Goal: Contribute content

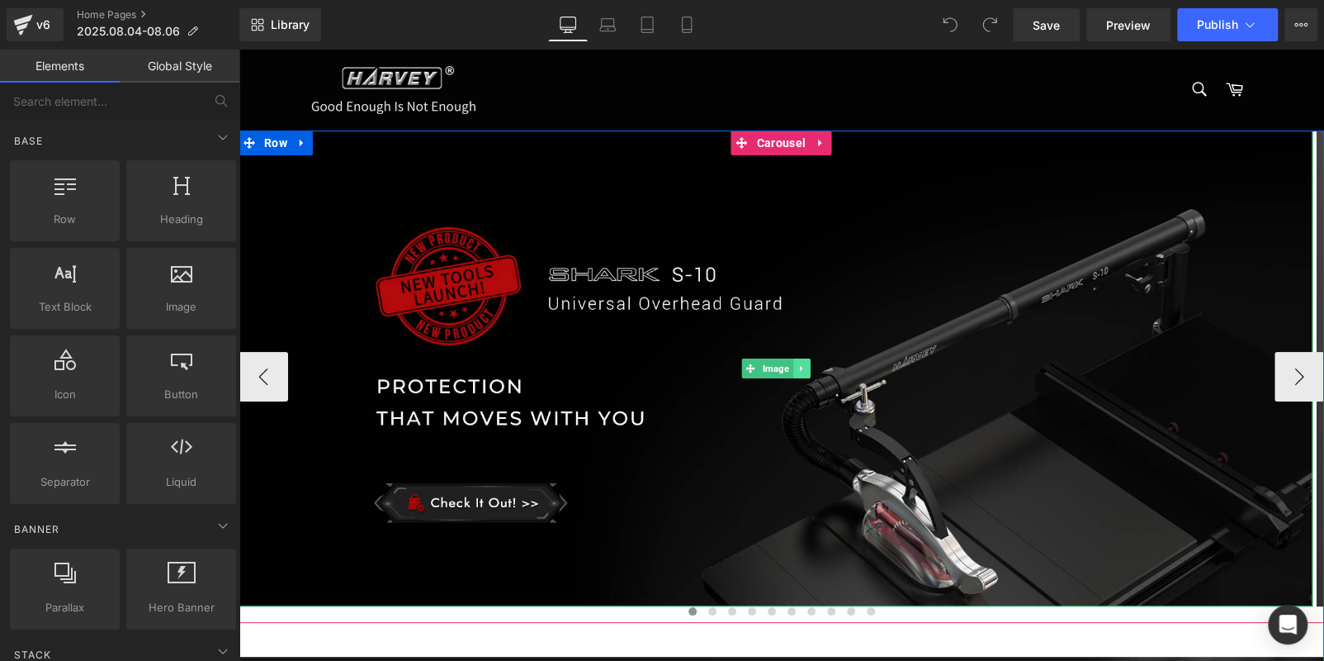
click at [798, 367] on icon at bounding box center [801, 368] width 9 height 10
click at [802, 367] on link at bounding box center [810, 368] width 17 height 20
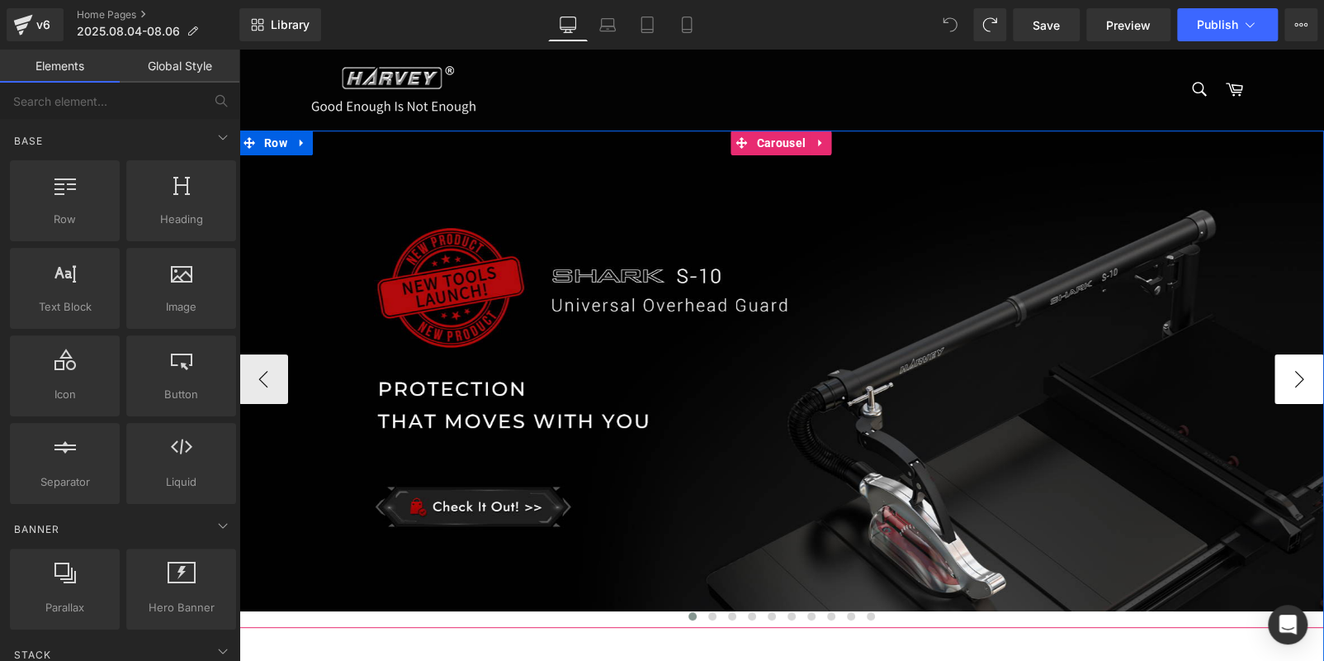
click at [1286, 377] on button "›" at bounding box center [1300, 379] width 50 height 50
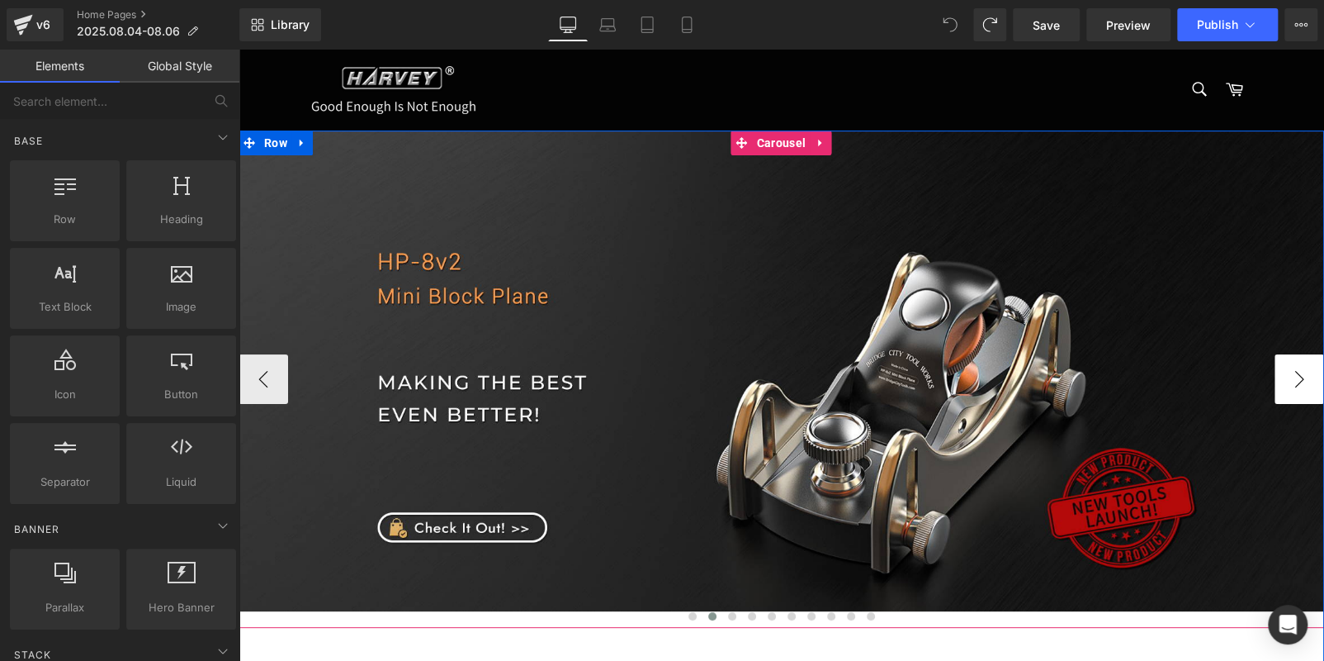
click at [1286, 377] on button "›" at bounding box center [1300, 379] width 50 height 50
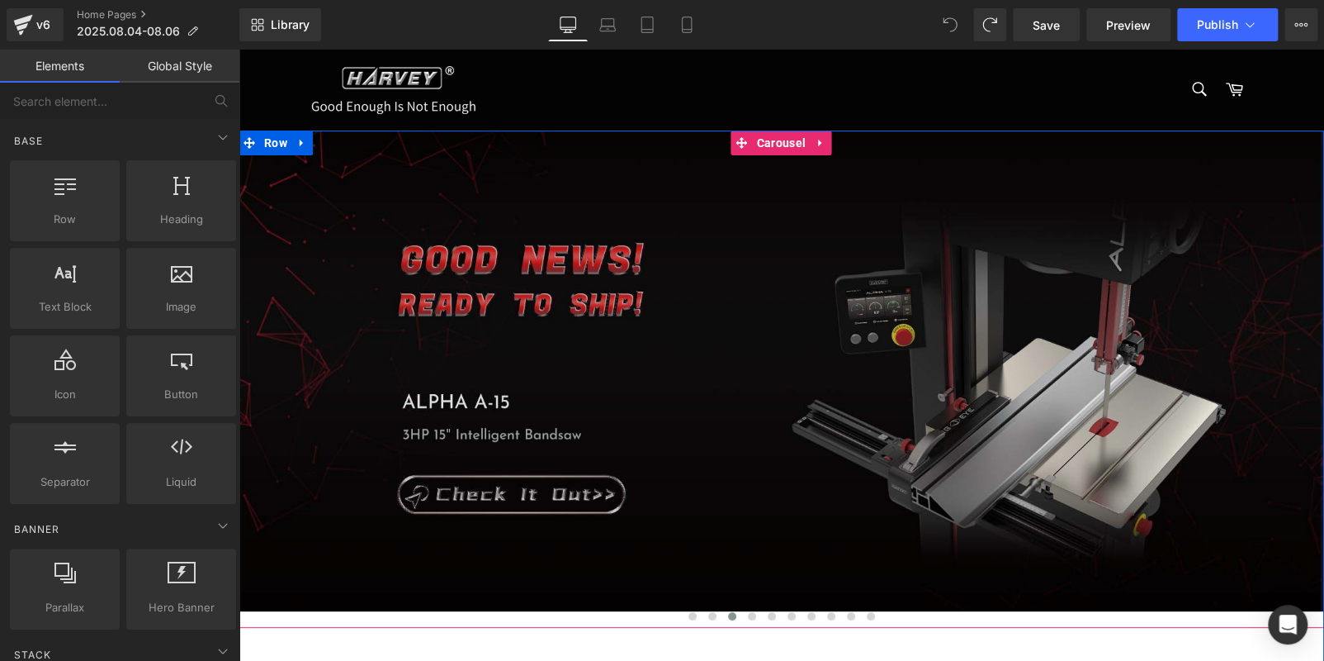
click at [607, 291] on img at bounding box center [782, 370] width 1086 height 481
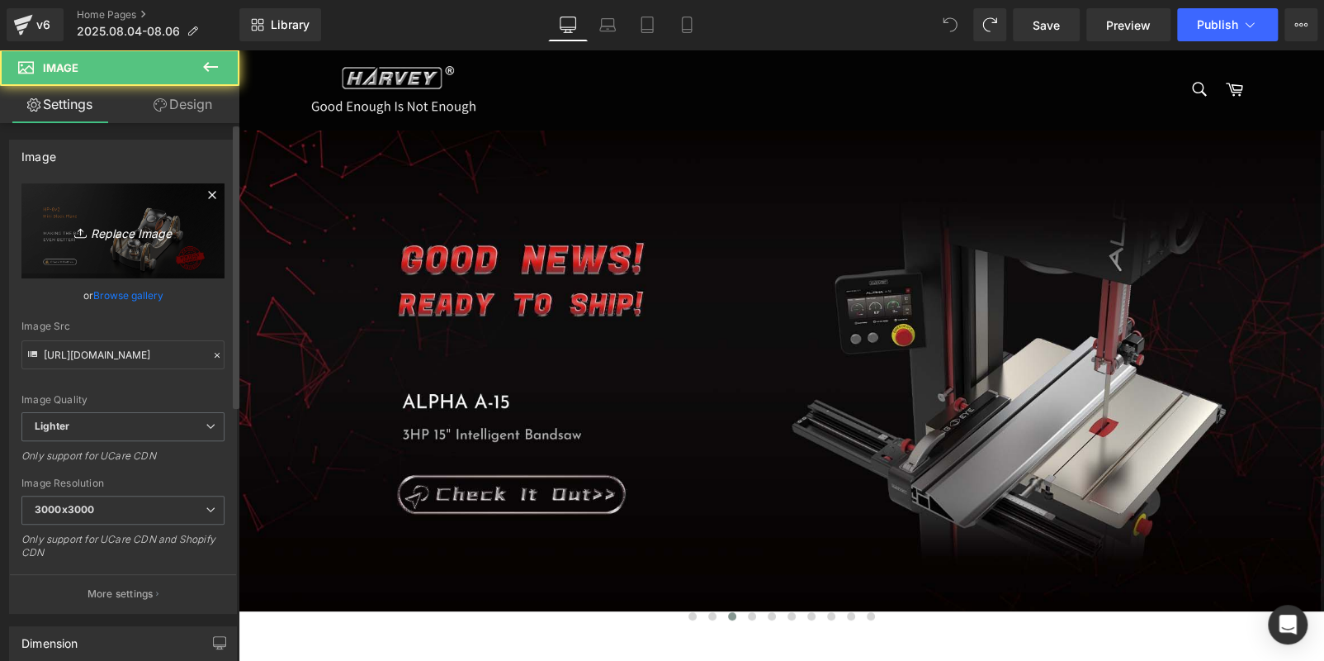
click at [148, 249] on link "Replace Image" at bounding box center [122, 230] width 203 height 95
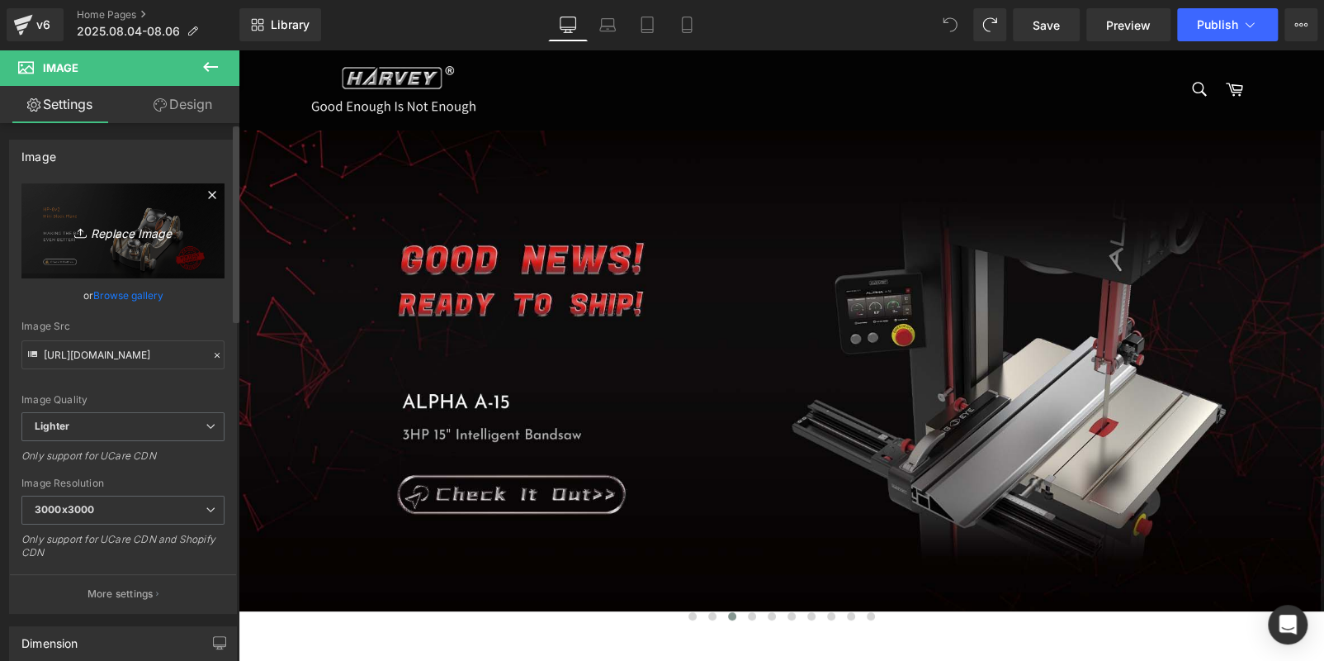
type input "C:\fakepath\画板 2 拷贝.jpg"
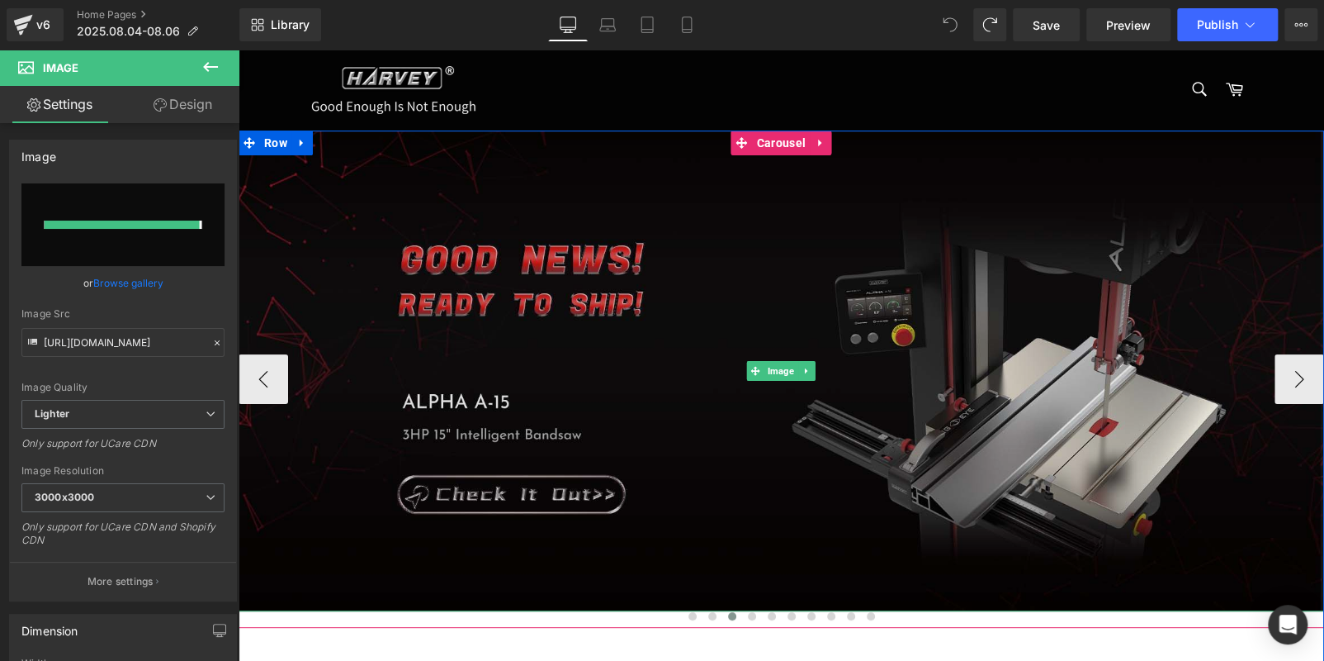
type input "[URL][DOMAIN_NAME]"
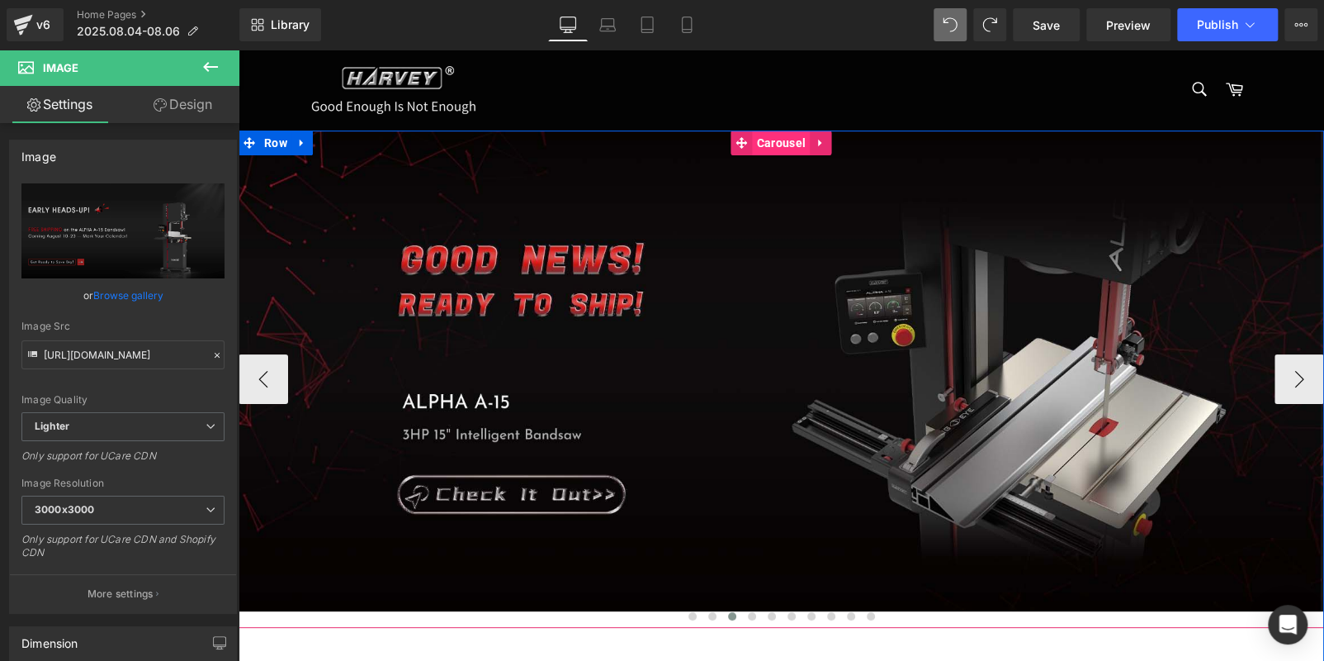
click at [762, 135] on span "Carousel" at bounding box center [781, 142] width 57 height 25
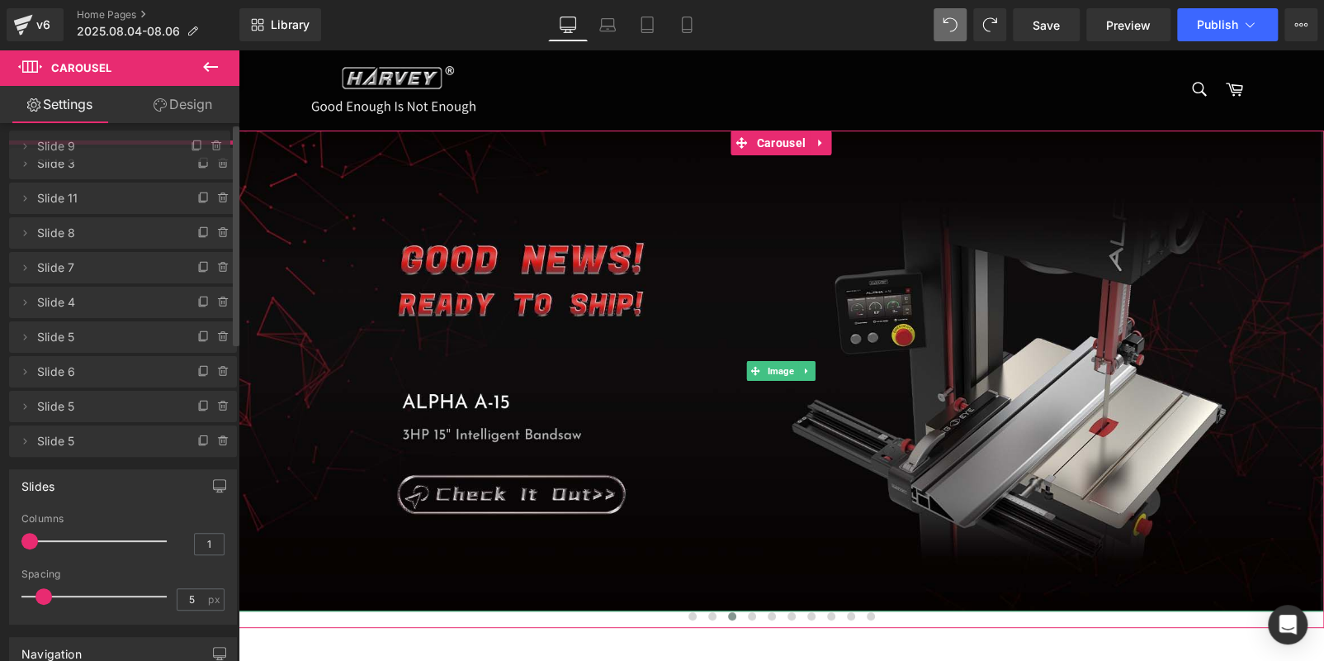
drag, startPoint x: 96, startPoint y: 232, endPoint x: 107, endPoint y: 149, distance: 83.4
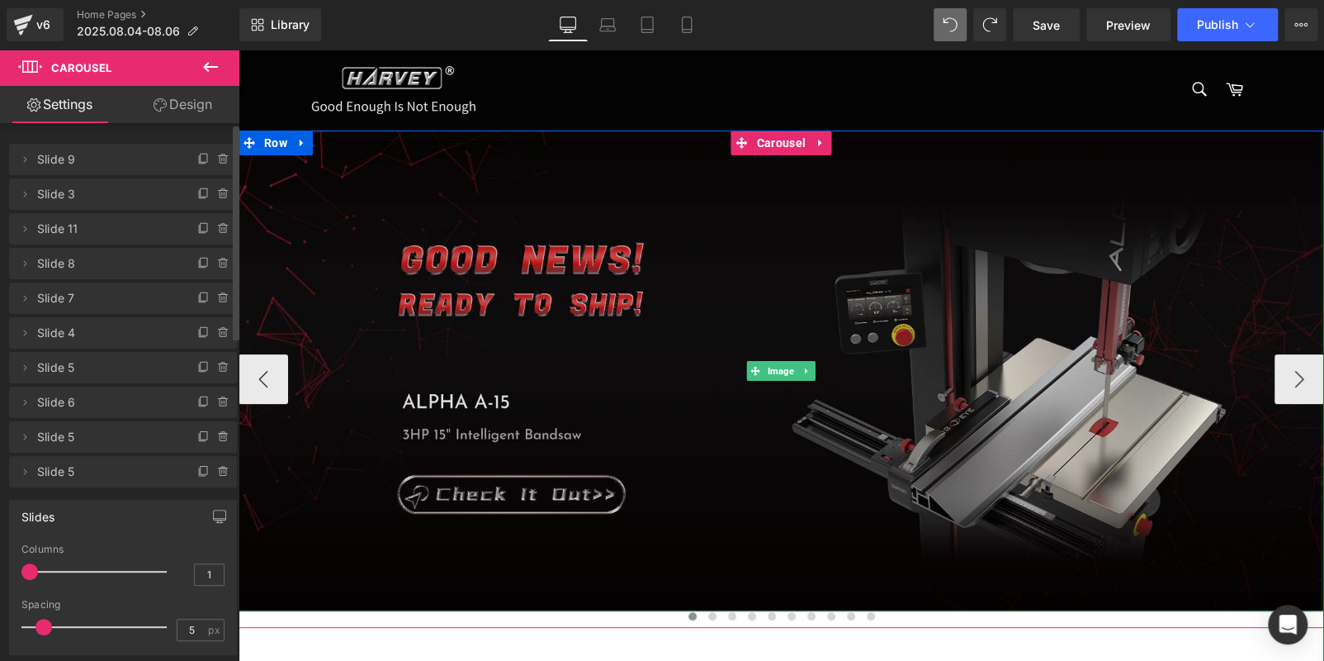
scroll to position [413, 0]
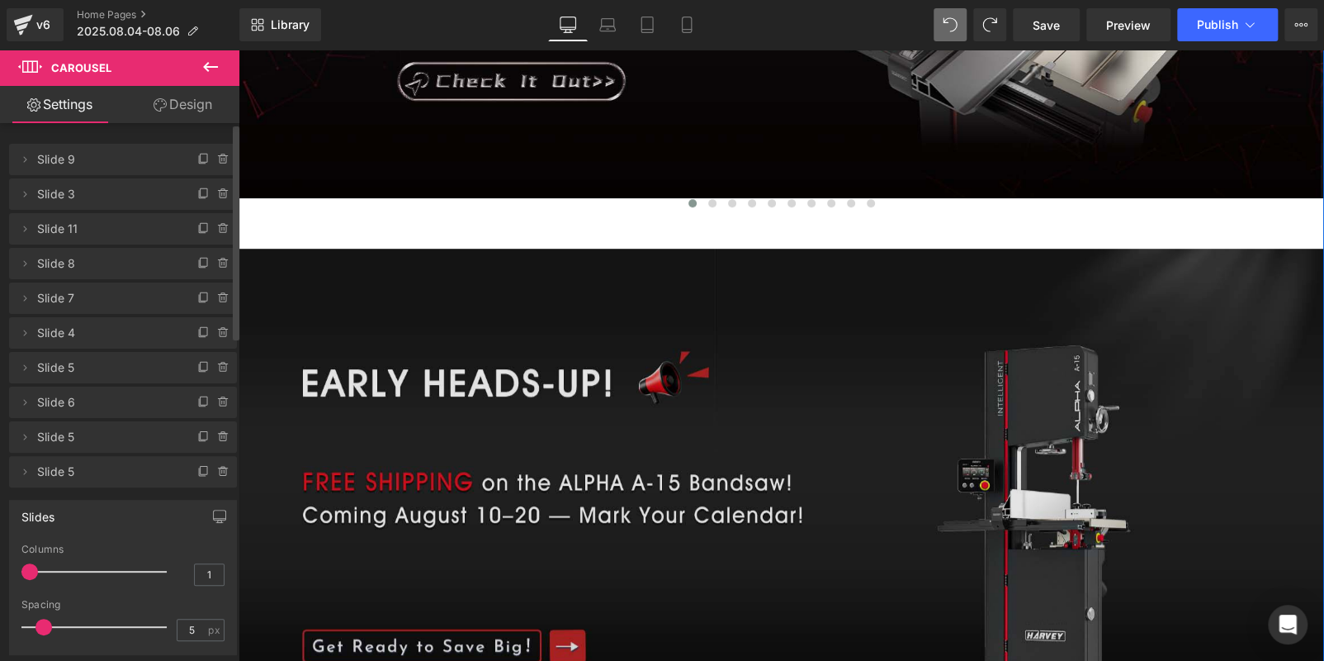
click at [719, 444] on img at bounding box center [782, 489] width 1086 height 481
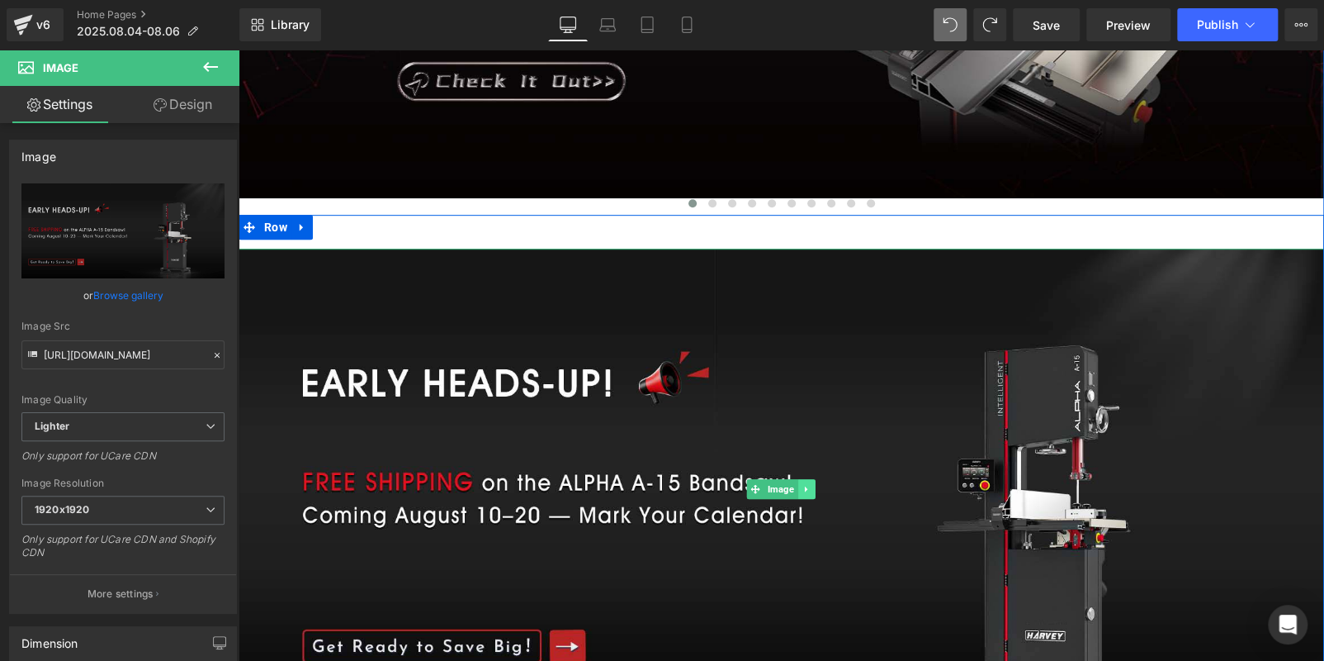
click at [798, 489] on link at bounding box center [806, 489] width 17 height 20
click at [811, 488] on icon at bounding box center [815, 489] width 9 height 10
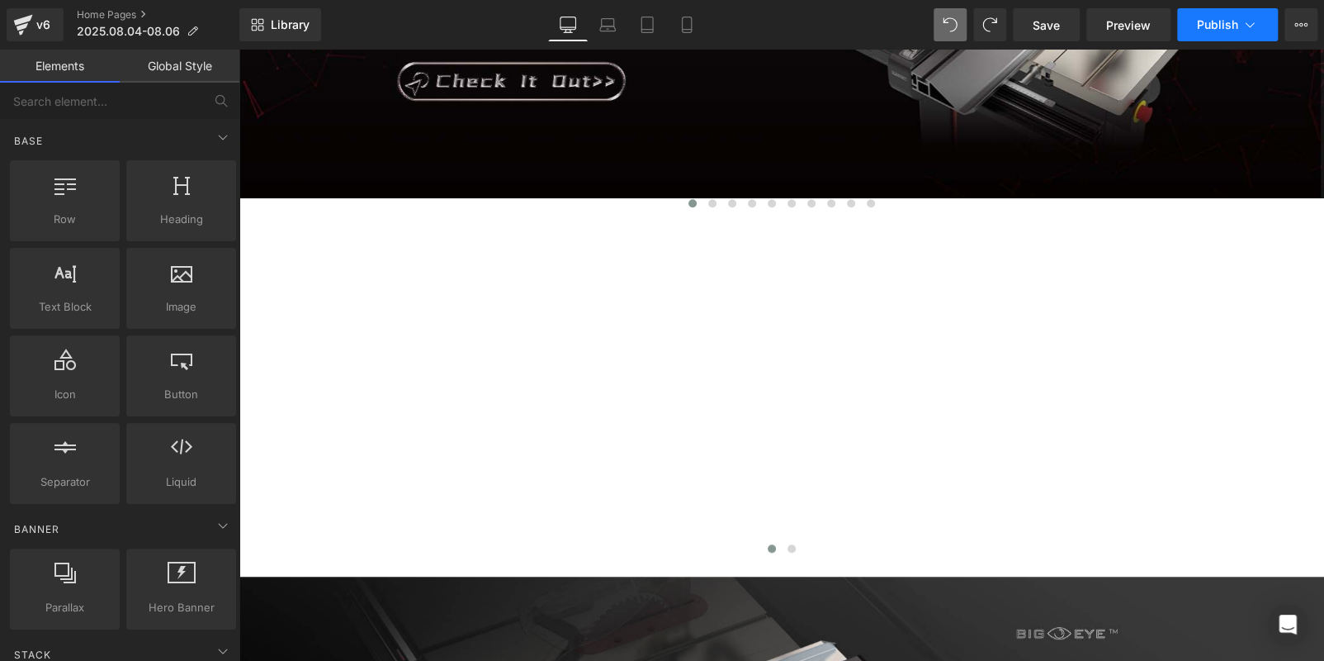
click at [1194, 31] on button "Publish" at bounding box center [1227, 24] width 101 height 33
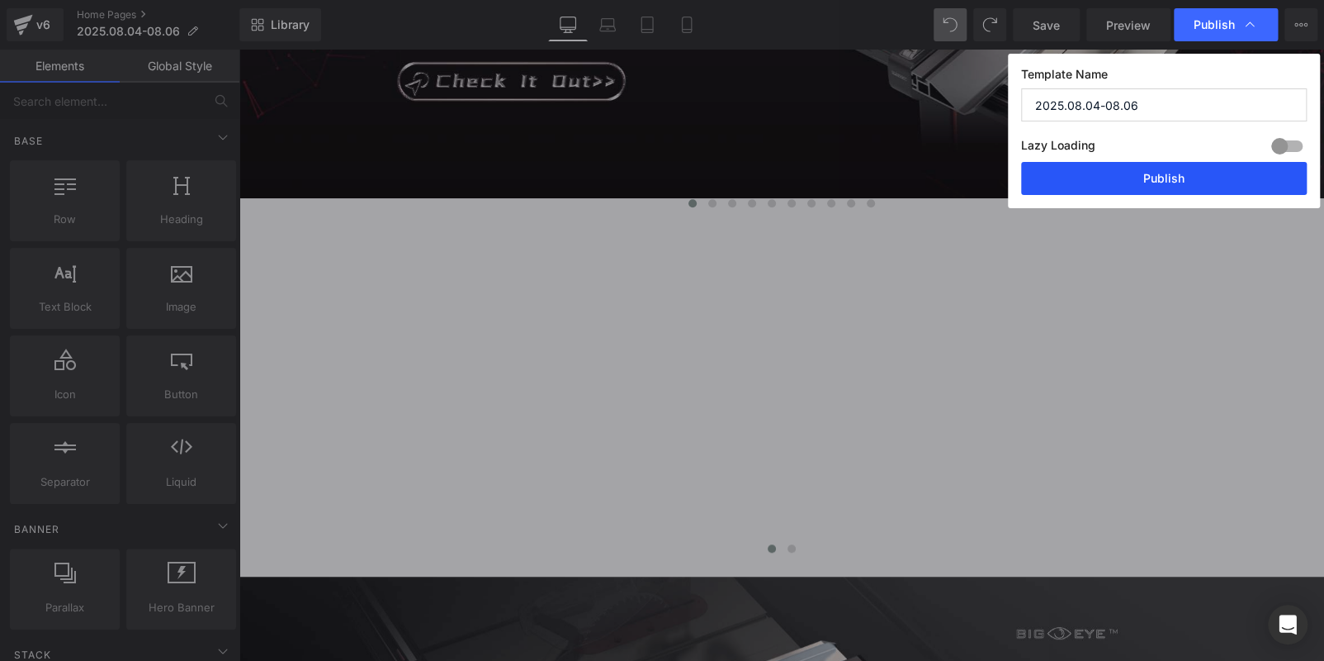
click at [1187, 168] on button "Publish" at bounding box center [1164, 178] width 286 height 33
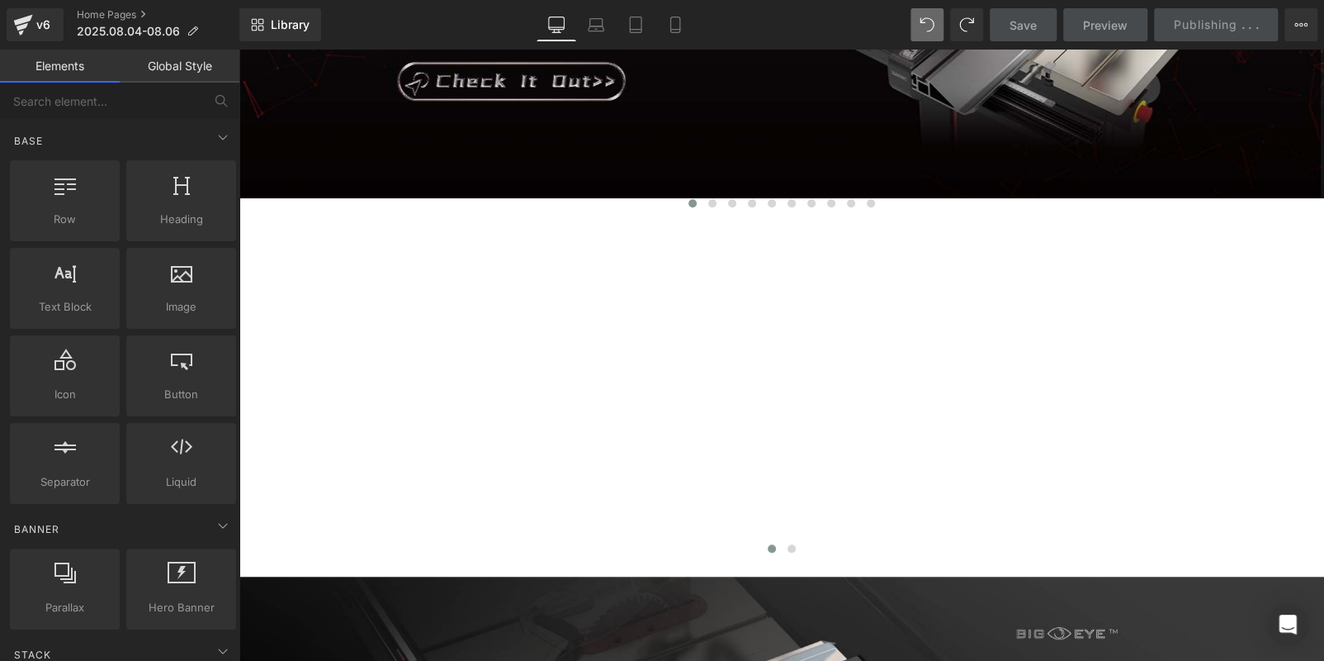
scroll to position [0, 0]
